Goal: Information Seeking & Learning: Learn about a topic

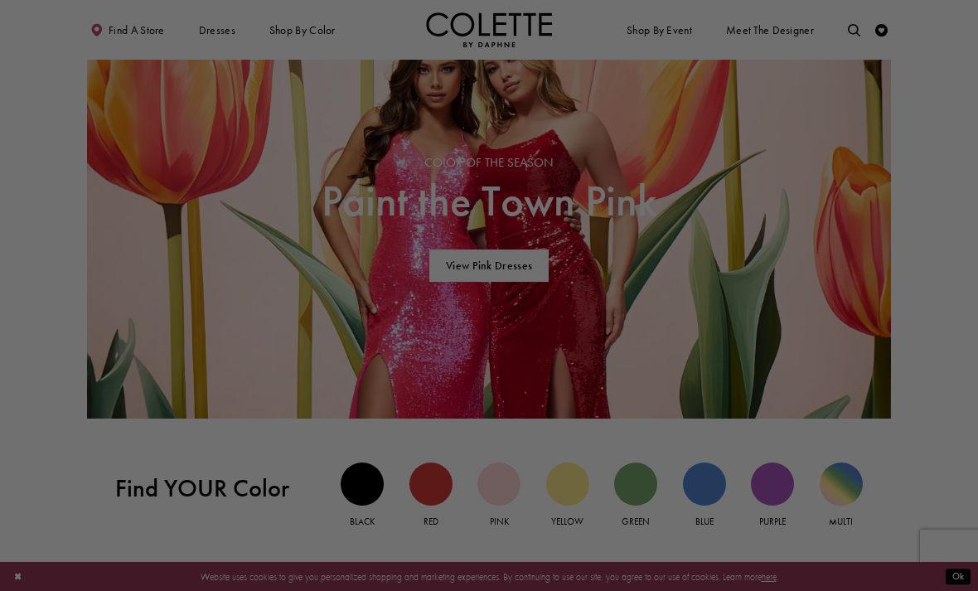
scroll to position [865, 0]
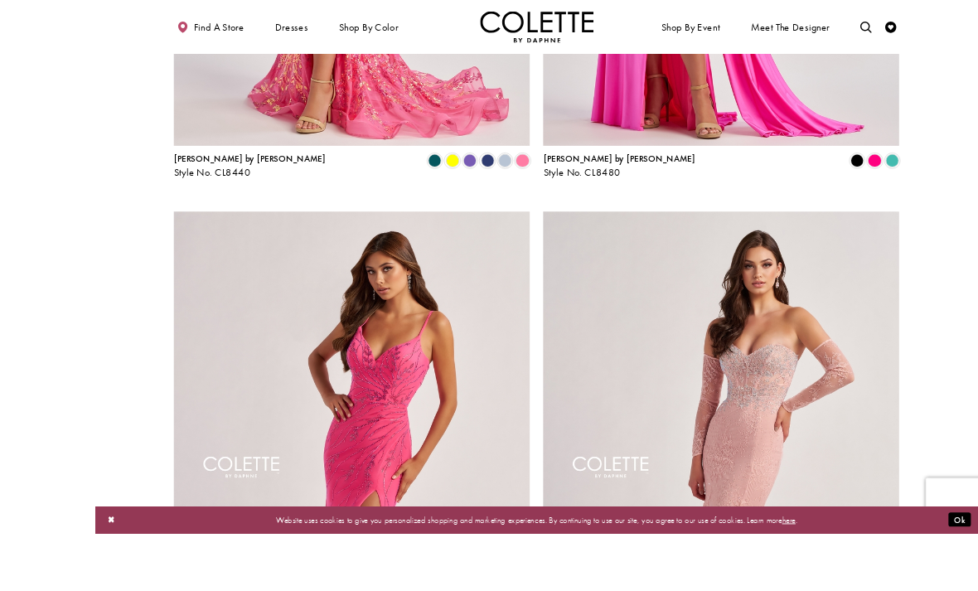
scroll to position [1325, 0]
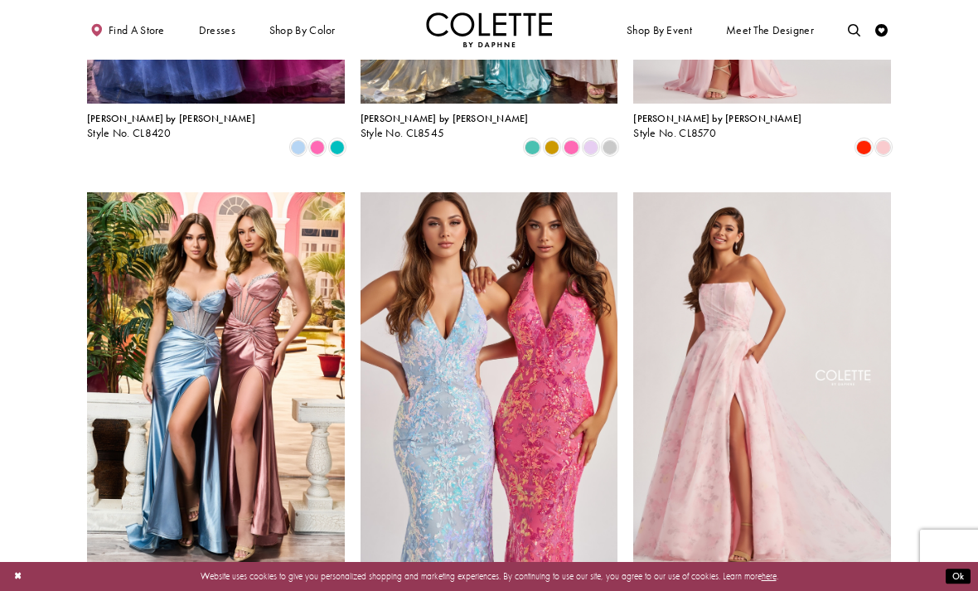
click at [756, 346] on img "Visit Colette by Daphne Style No. CL8635 Page" at bounding box center [762, 379] width 258 height 375
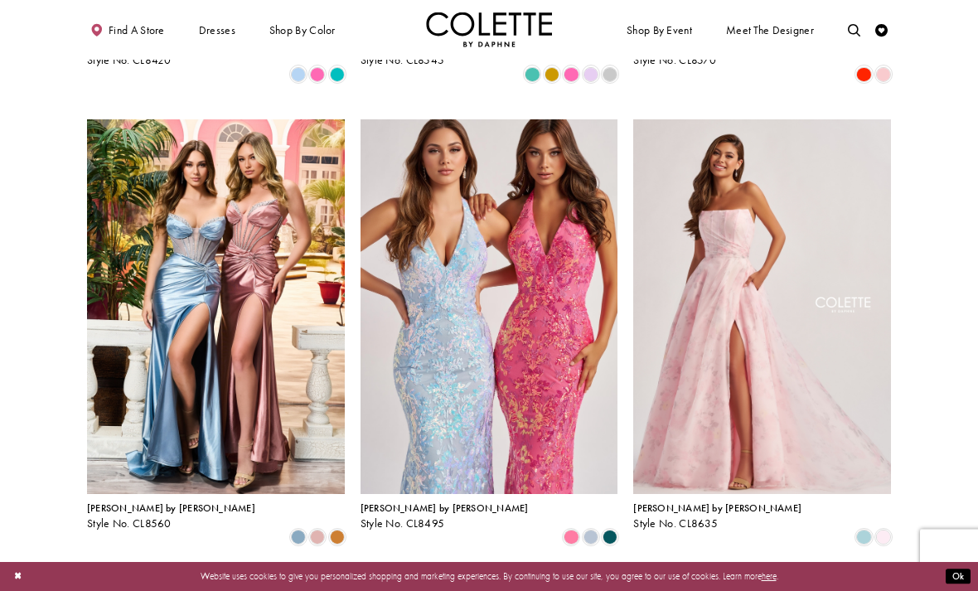
scroll to position [1543, 0]
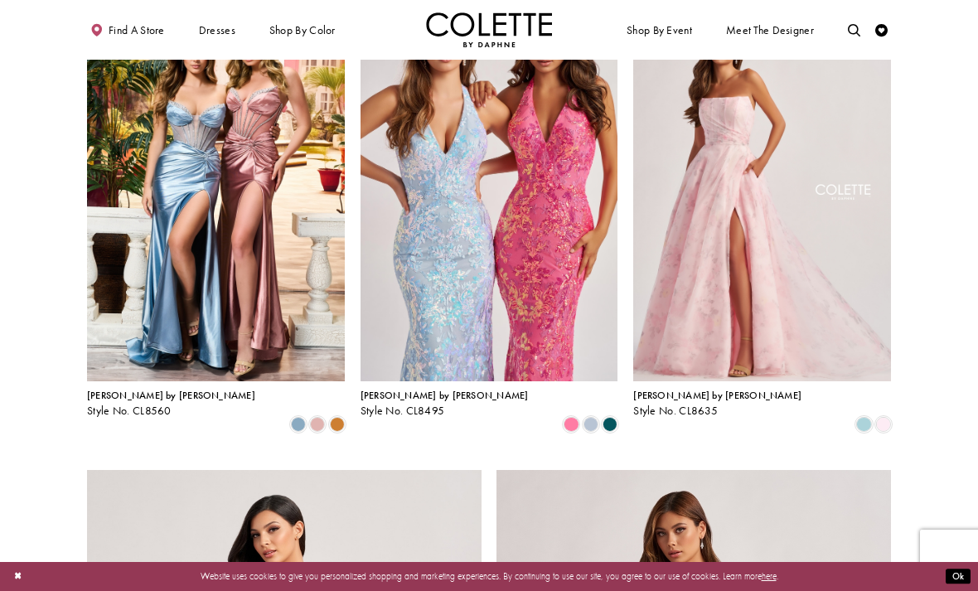
scroll to position [1506, 0]
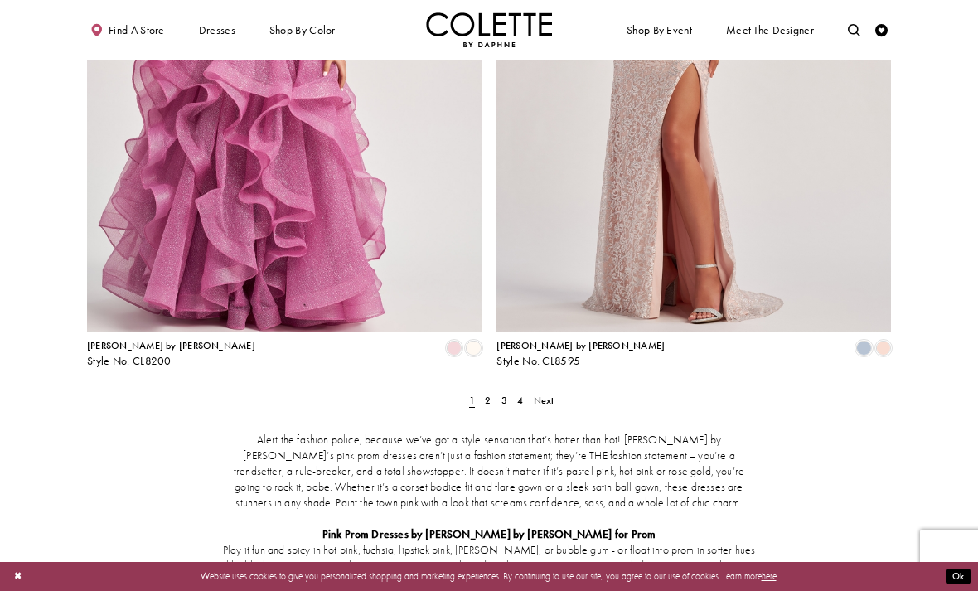
click at [484, 391] on link "2" at bounding box center [488, 400] width 13 height 18
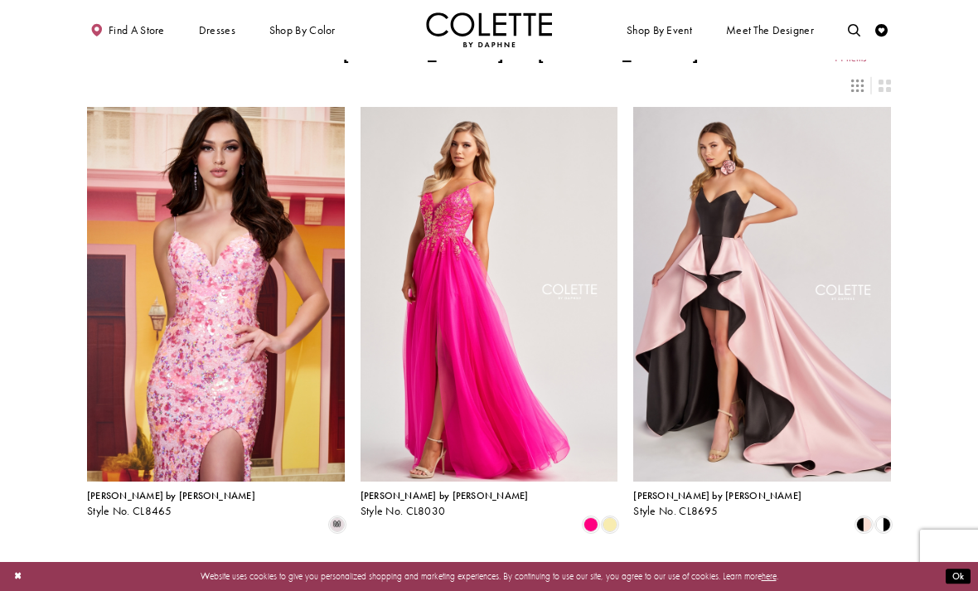
scroll to position [20, 0]
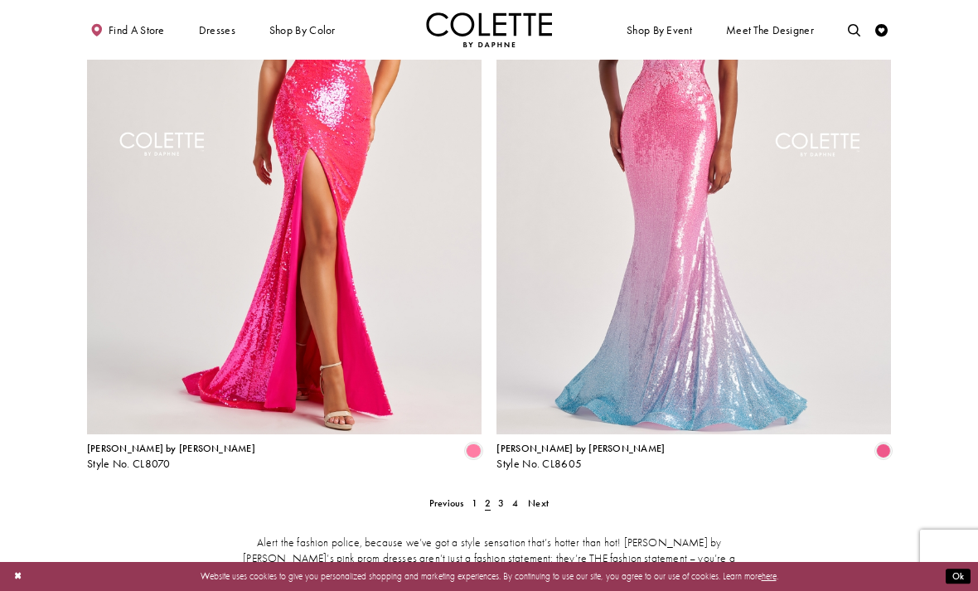
click at [503, 497] on span "3" at bounding box center [501, 503] width 6 height 13
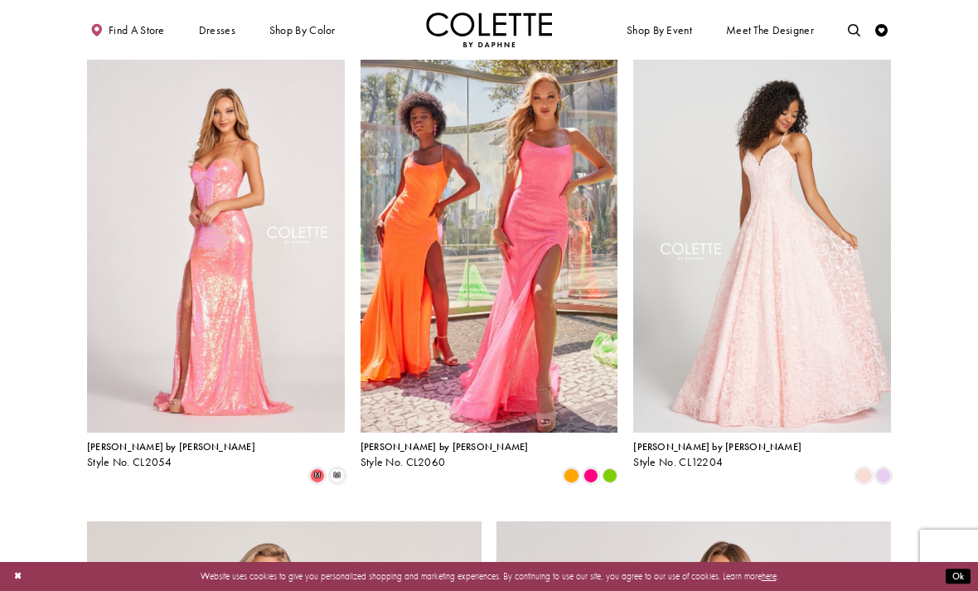
scroll to position [1461, 0]
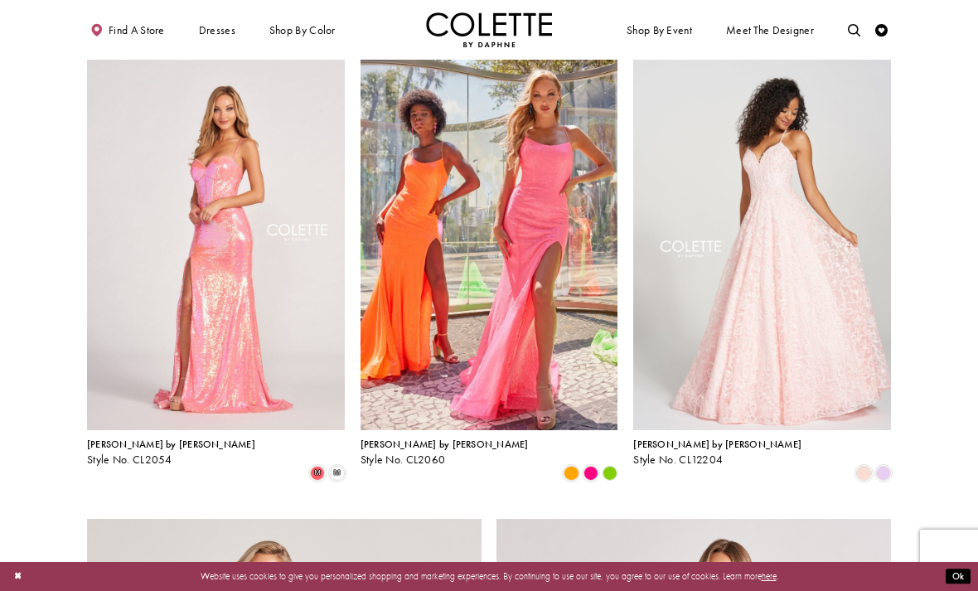
click at [686, 453] on span "Style No. CL12204" at bounding box center [678, 460] width 90 height 14
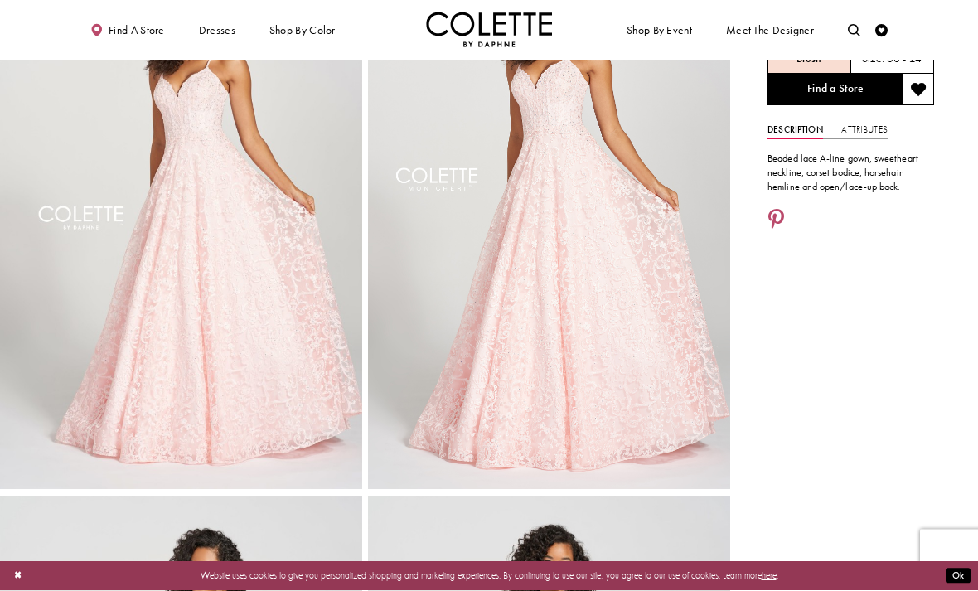
scroll to position [87, 0]
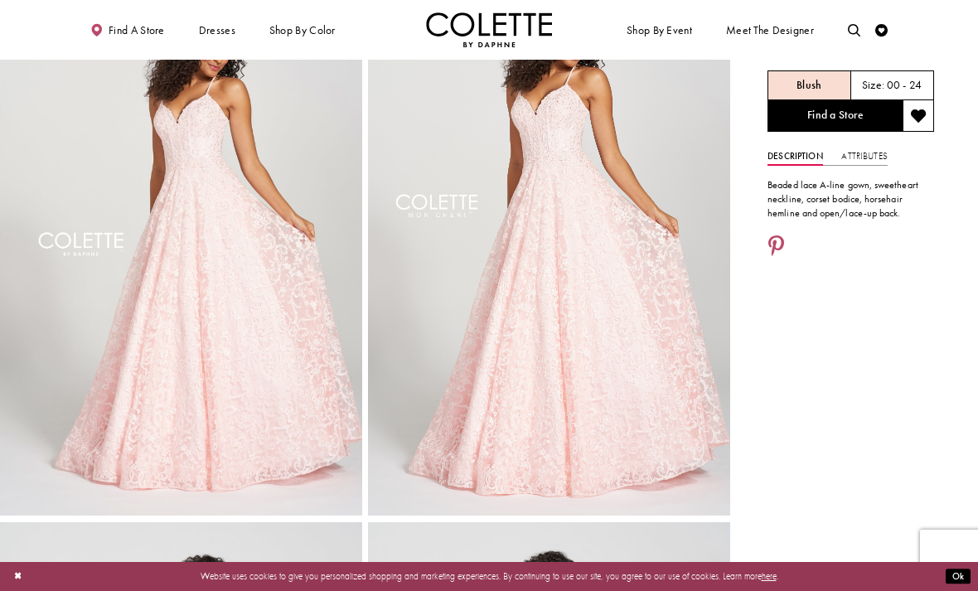
click at [614, 470] on video "Style CL12204 Colette by Daphne #1 autoplay loop mute video" at bounding box center [549, 244] width 362 height 543
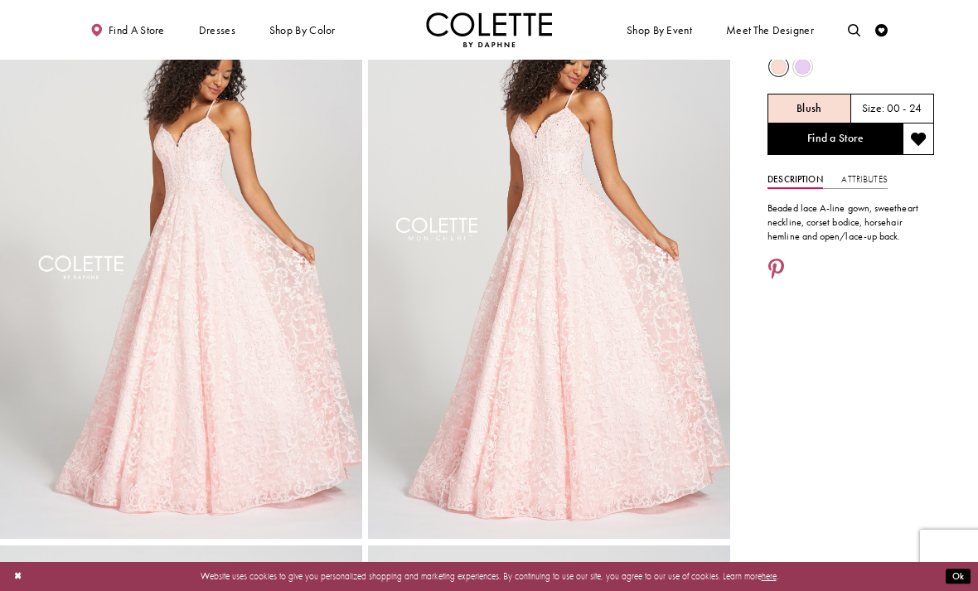
scroll to position [0, 0]
